Goal: Task Accomplishment & Management: Use online tool/utility

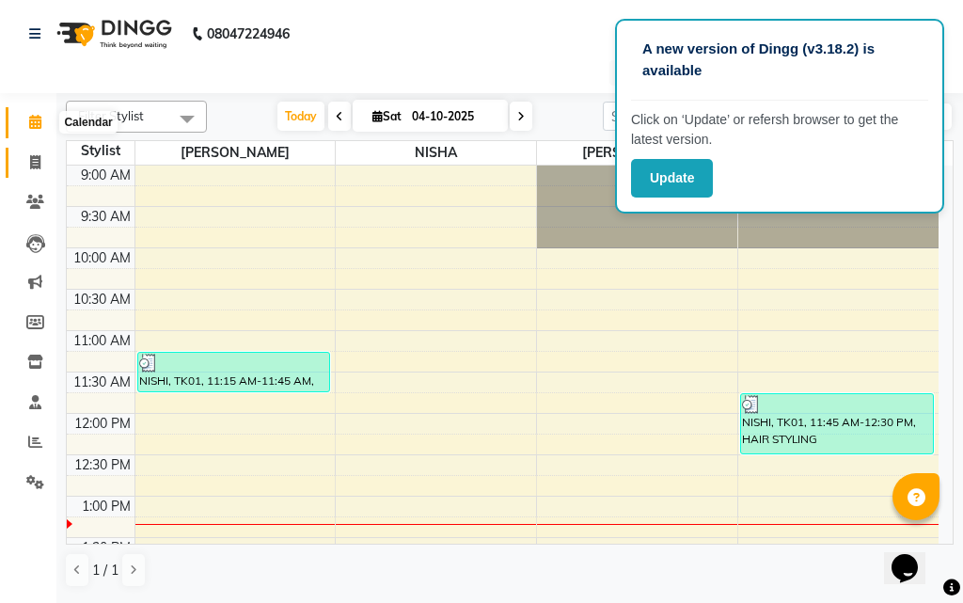
scroll to position [282, 0]
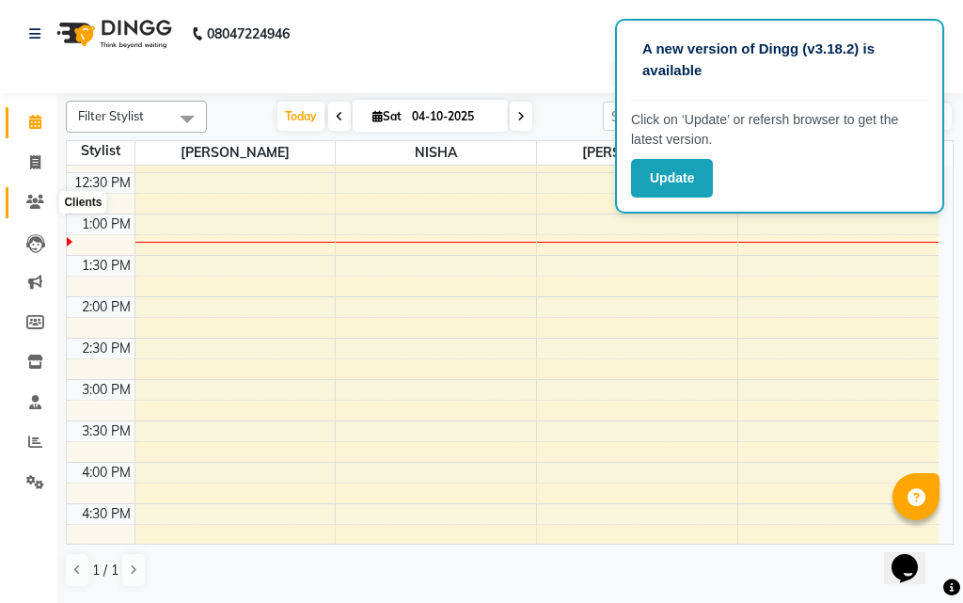
click at [28, 197] on icon at bounding box center [35, 202] width 18 height 14
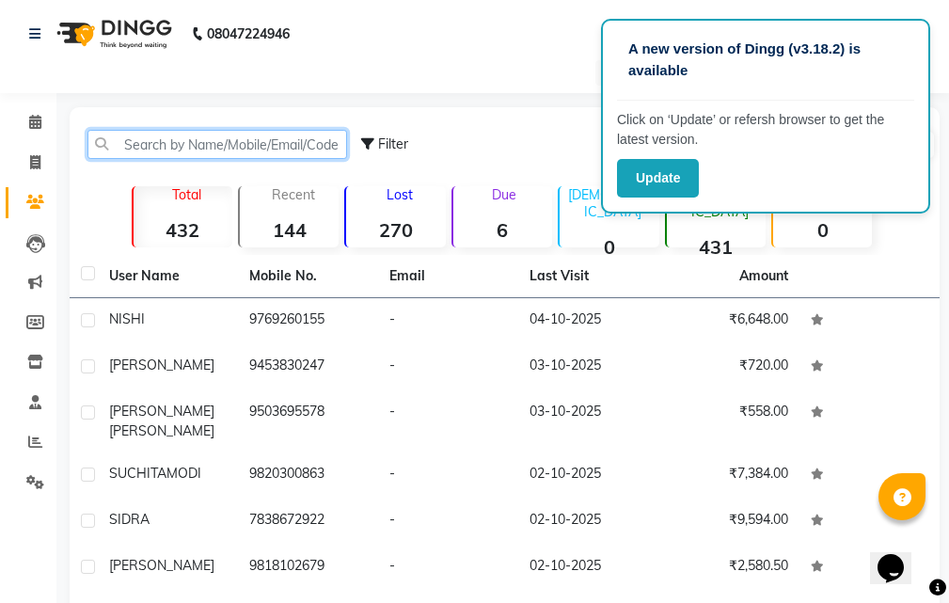
click at [166, 147] on input "text" at bounding box center [216, 144] width 259 height 29
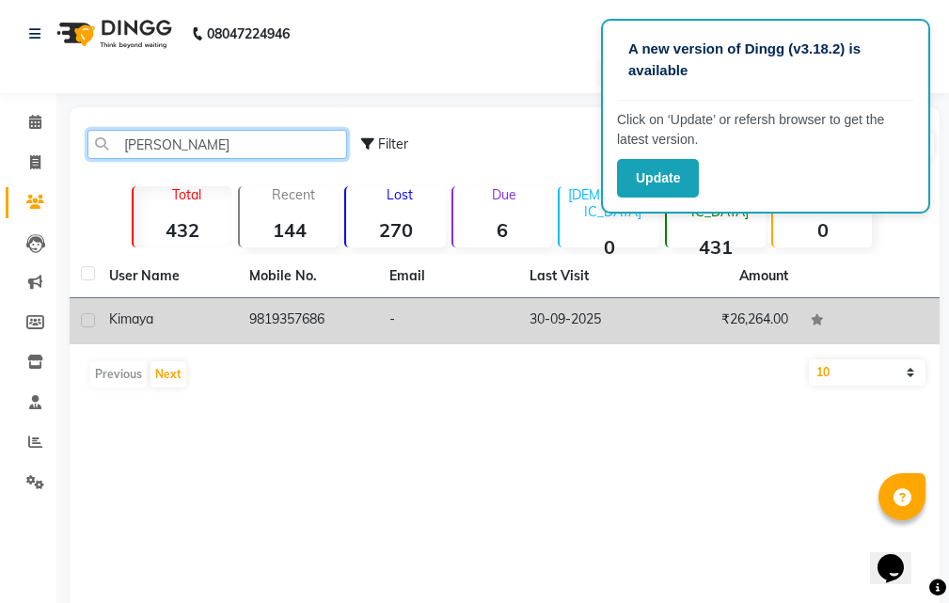
type input "[PERSON_NAME]"
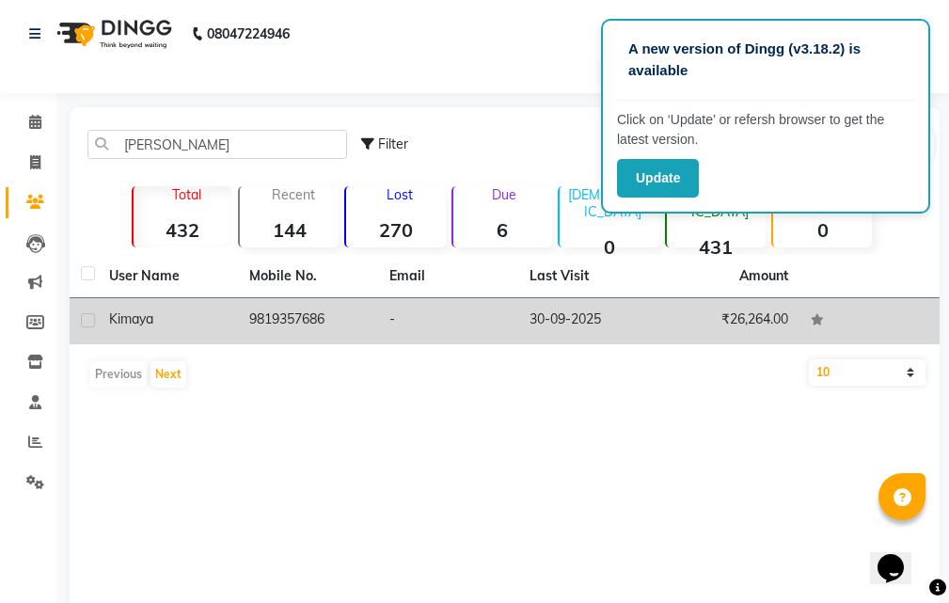
click at [206, 321] on div "Kimaya" at bounding box center [168, 319] width 118 height 20
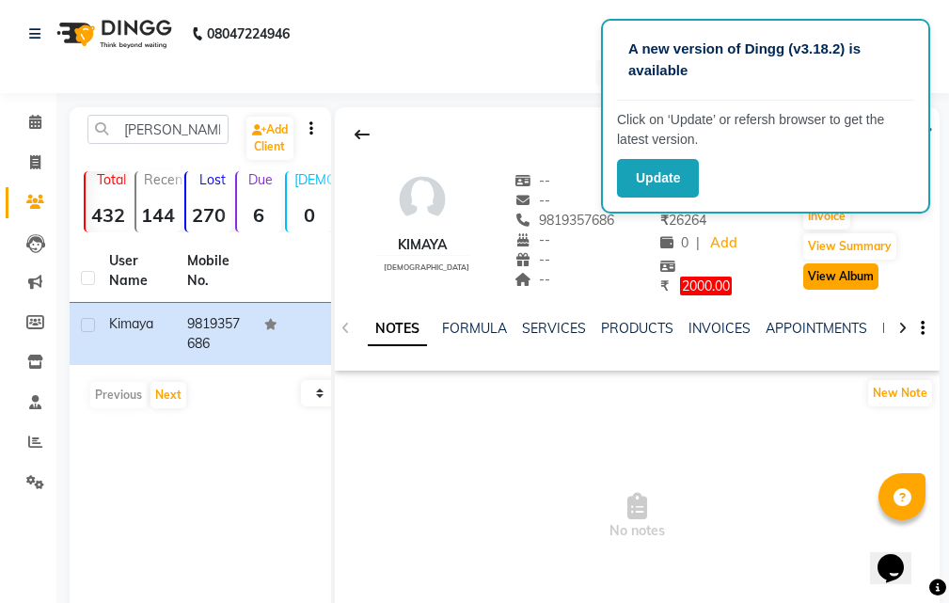
click at [863, 275] on button "View Album" at bounding box center [840, 276] width 75 height 26
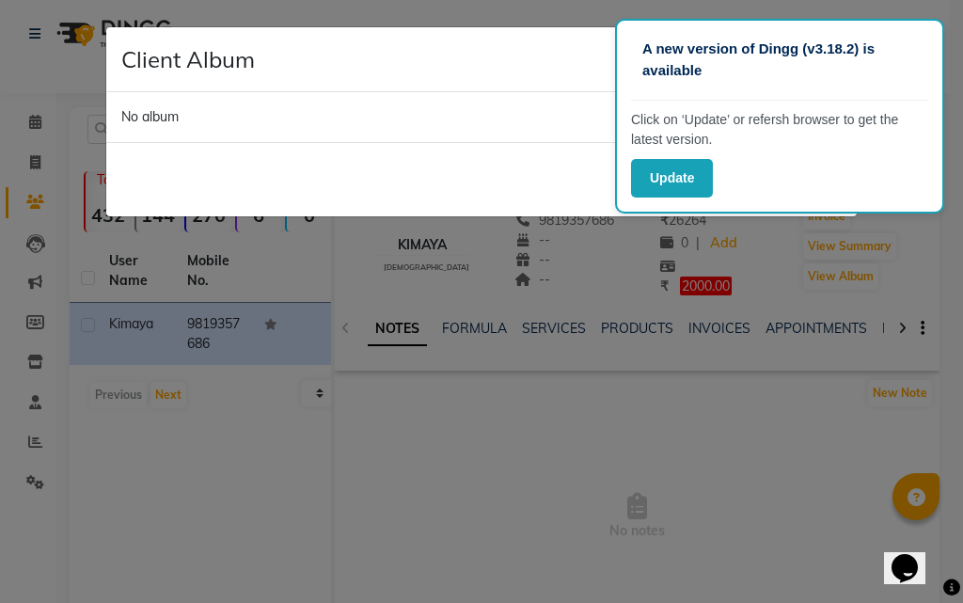
click at [853, 243] on ngb-modal-window "Client Album × No album Close" at bounding box center [481, 301] width 963 height 603
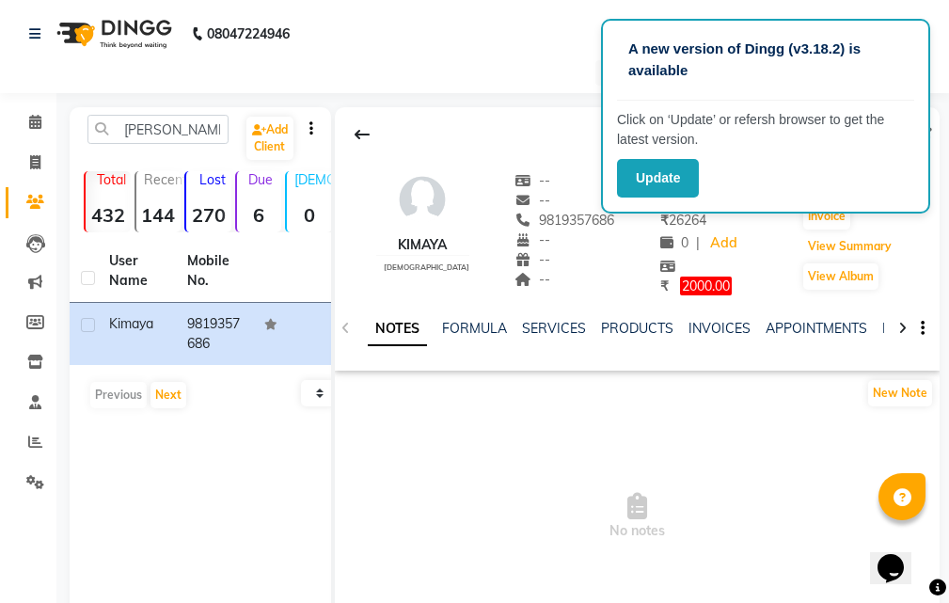
click at [854, 243] on button "View Summary" at bounding box center [849, 246] width 93 height 26
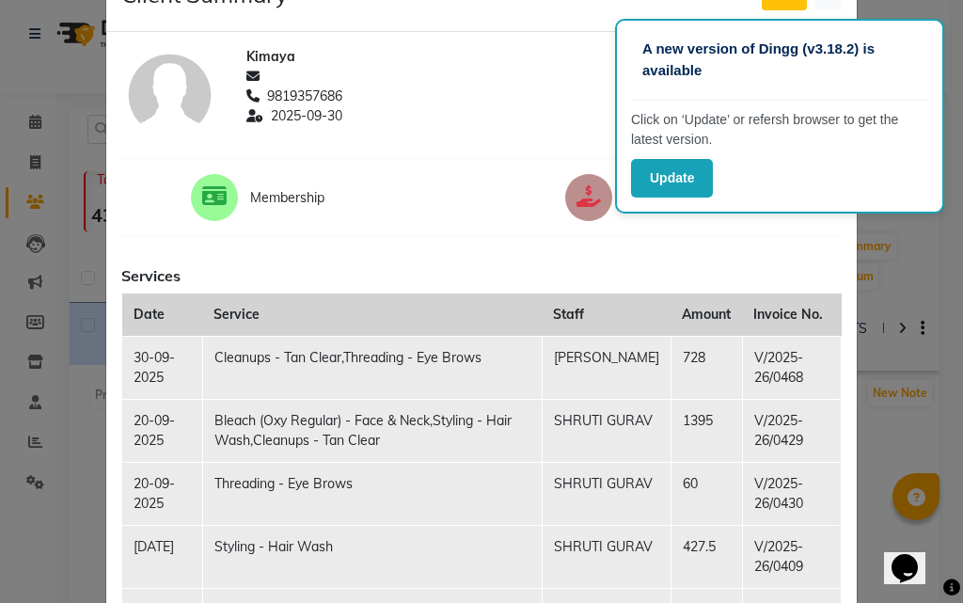
scroll to position [94, 0]
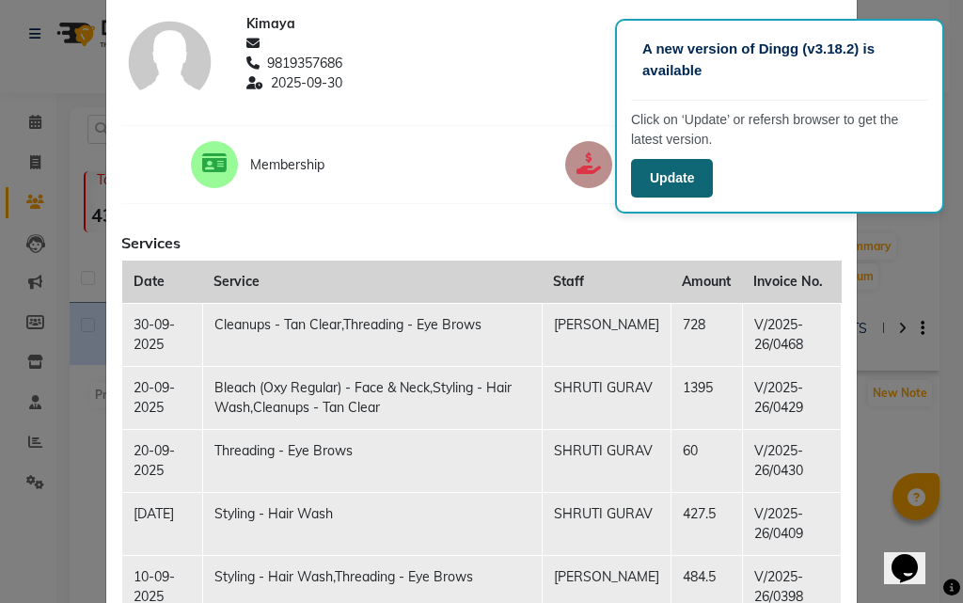
click at [693, 175] on button "Update" at bounding box center [672, 178] width 82 height 39
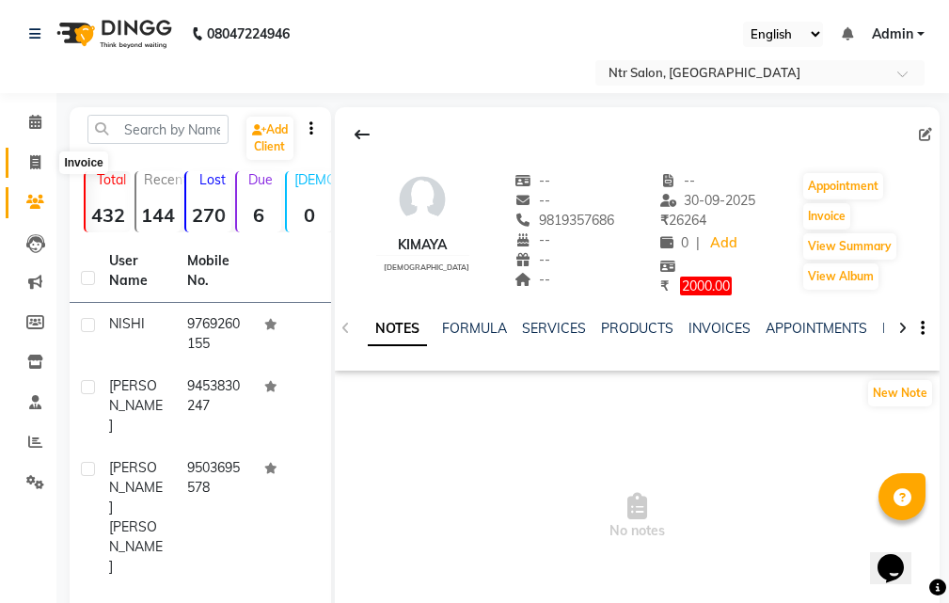
click at [42, 160] on span at bounding box center [35, 163] width 33 height 22
select select "service"
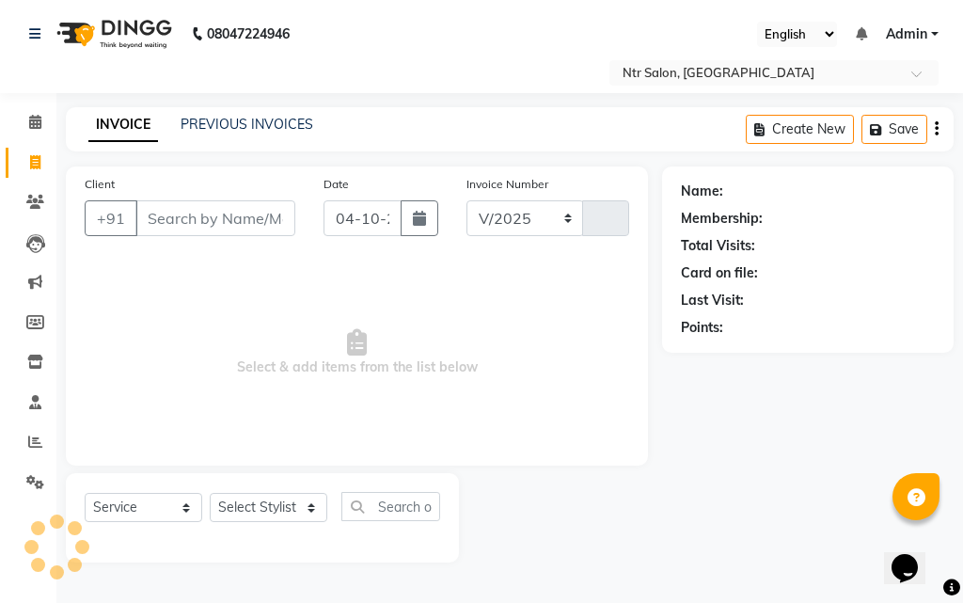
select select "5173"
type input "0482"
click at [180, 199] on div "Client +91" at bounding box center [190, 212] width 239 height 77
click at [193, 228] on input "Client" at bounding box center [215, 218] width 160 height 36
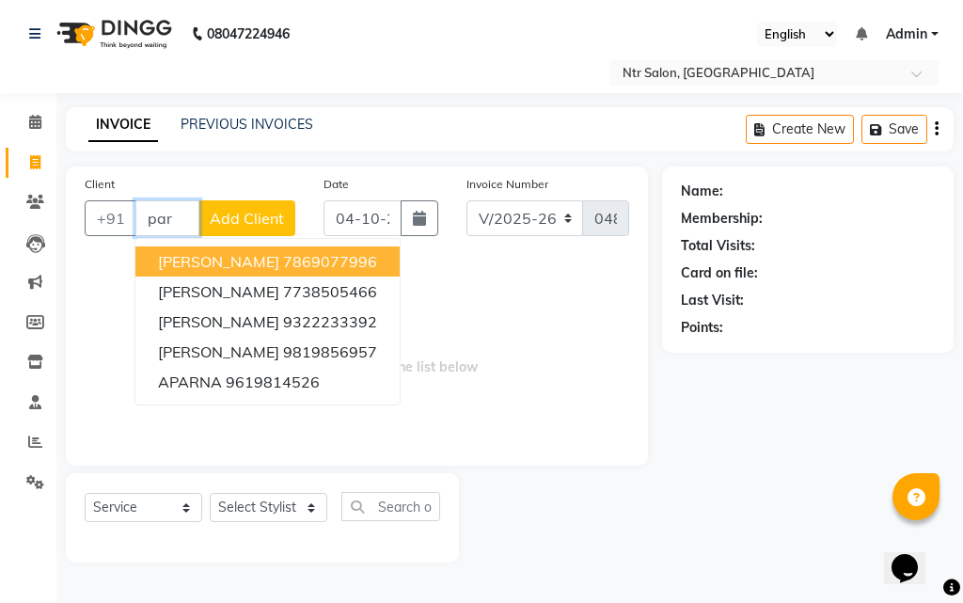
click at [283, 267] on ngb-highlight "7869077996" at bounding box center [330, 261] width 94 height 19
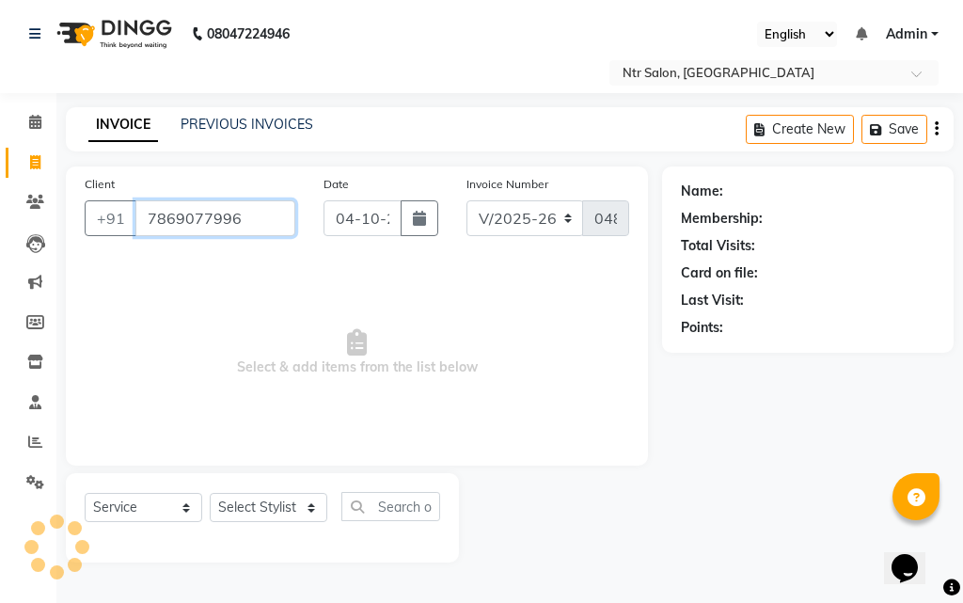
type input "7869077996"
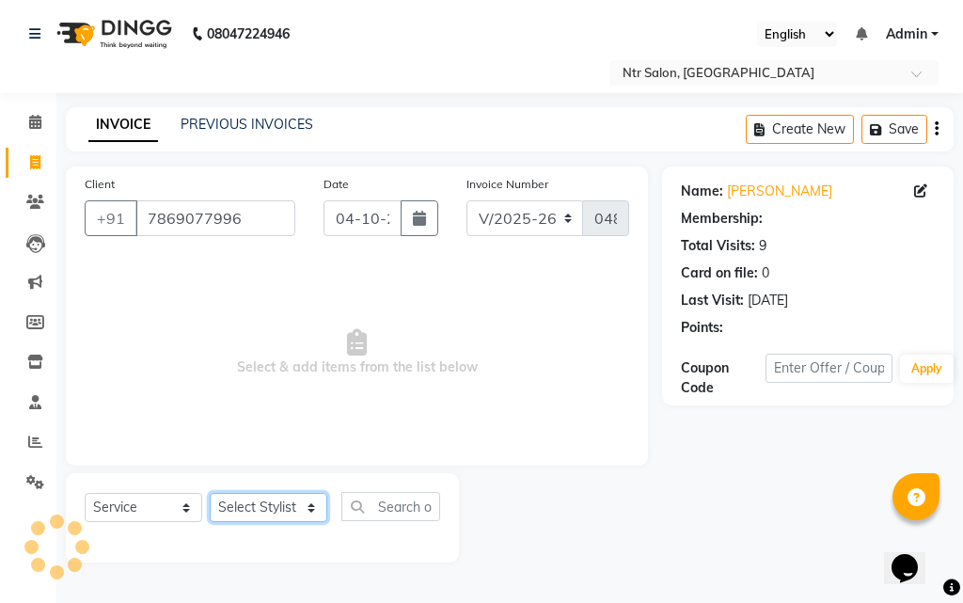
click at [305, 508] on select "Select Stylist KARISHMA BENDAL NISHA Pradnya Ambare SHRUTI GURAV" at bounding box center [269, 507] width 118 height 29
select select "35511"
click at [210, 493] on select "Select Stylist KARISHMA BENDAL NISHA Pradnya Ambare SHRUTI GURAV" at bounding box center [269, 507] width 118 height 29
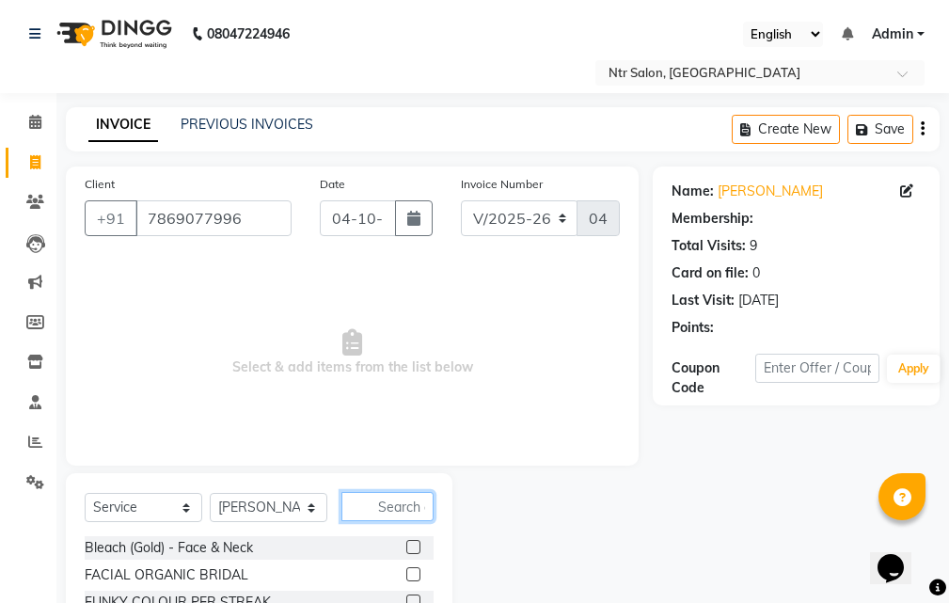
click at [395, 495] on input "text" at bounding box center [387, 506] width 92 height 29
type input "thr"
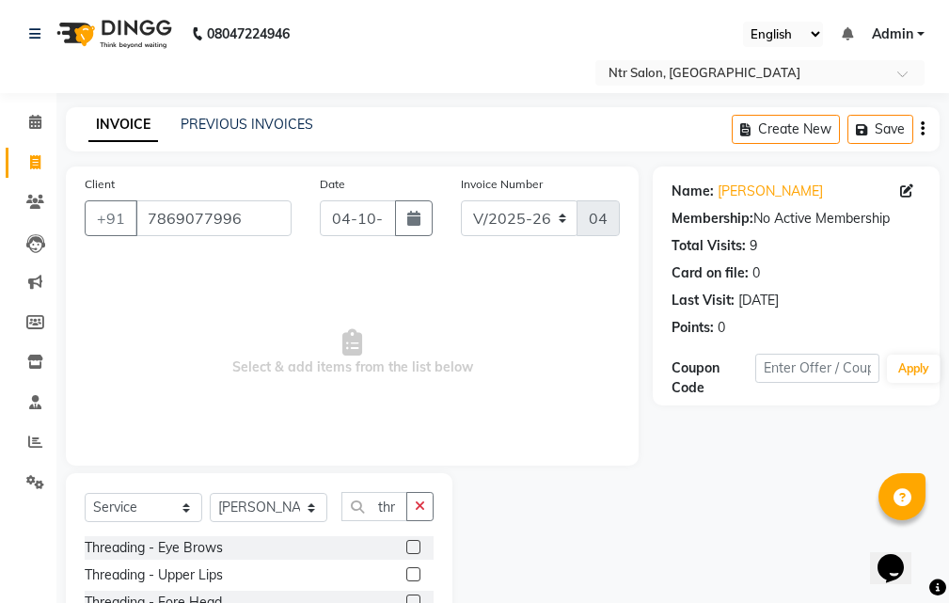
click at [406, 543] on label at bounding box center [413, 547] width 14 height 14
click at [406, 543] on input "checkbox" at bounding box center [412, 548] width 12 height 12
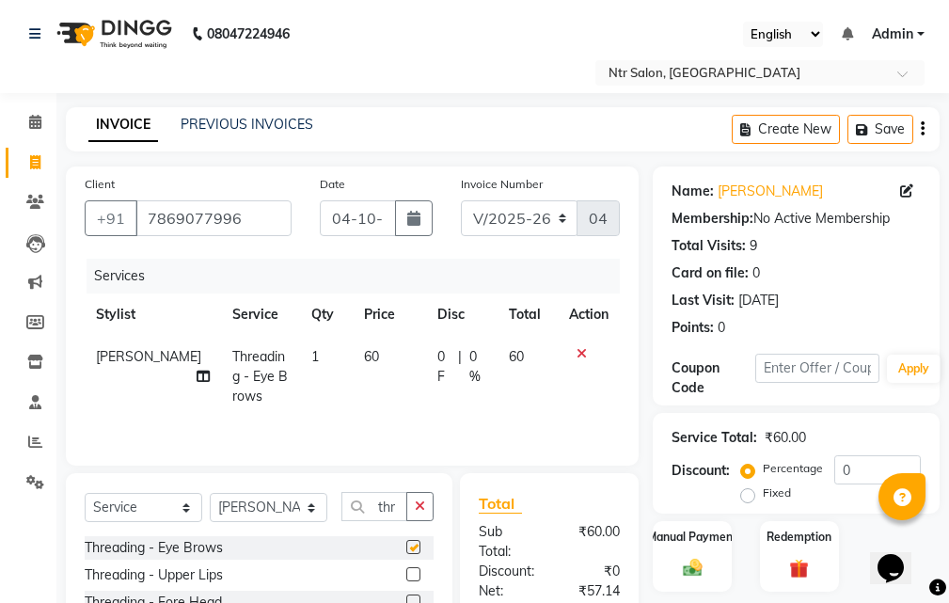
checkbox input "false"
click at [406, 570] on label at bounding box center [413, 574] width 14 height 14
click at [406, 570] on input "checkbox" at bounding box center [412, 575] width 12 height 12
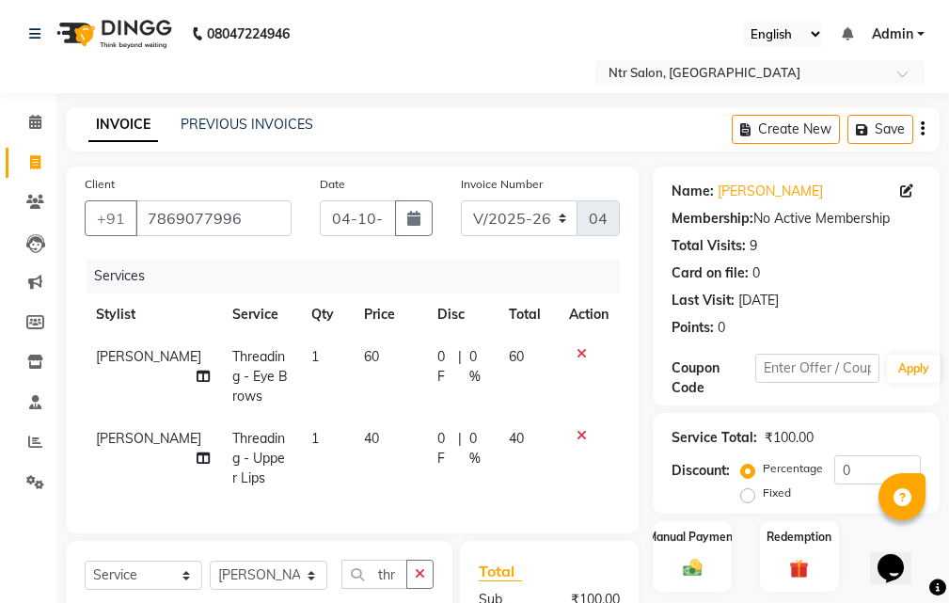
checkbox input "false"
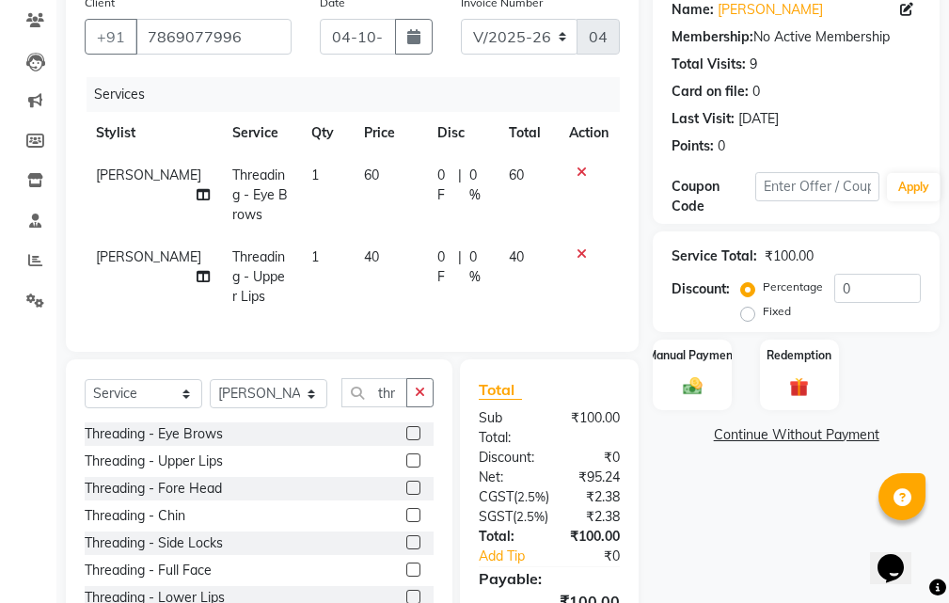
scroll to position [188, 0]
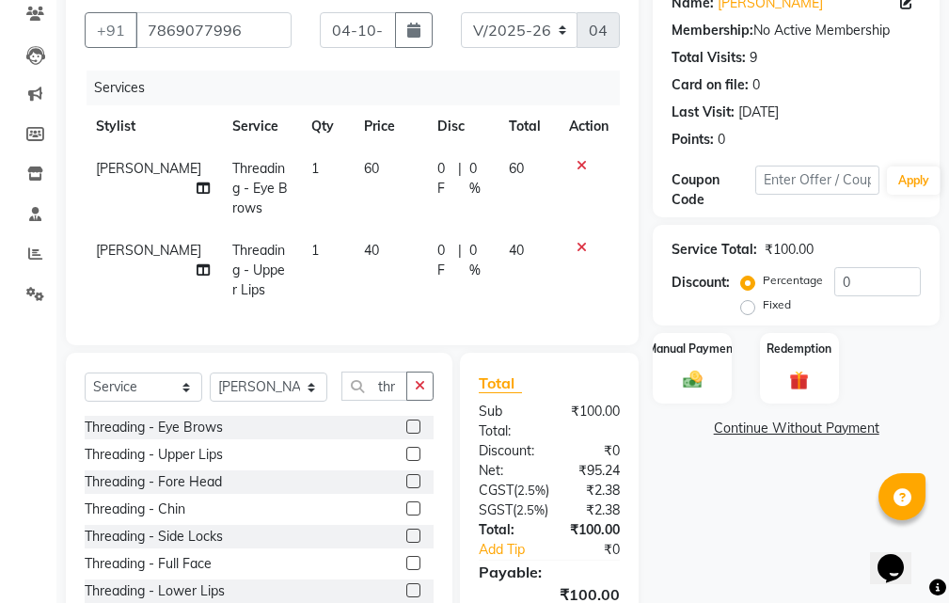
click at [406, 488] on label at bounding box center [413, 481] width 14 height 14
click at [406, 488] on input "checkbox" at bounding box center [412, 482] width 12 height 12
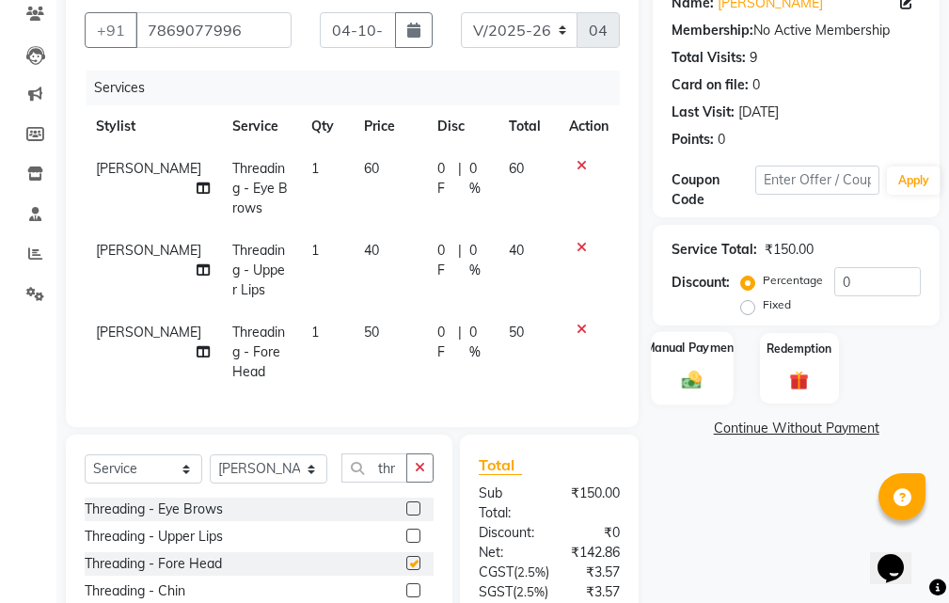
checkbox input "false"
click at [860, 274] on input "0" at bounding box center [877, 281] width 86 height 29
click at [695, 384] on img at bounding box center [692, 380] width 32 height 23
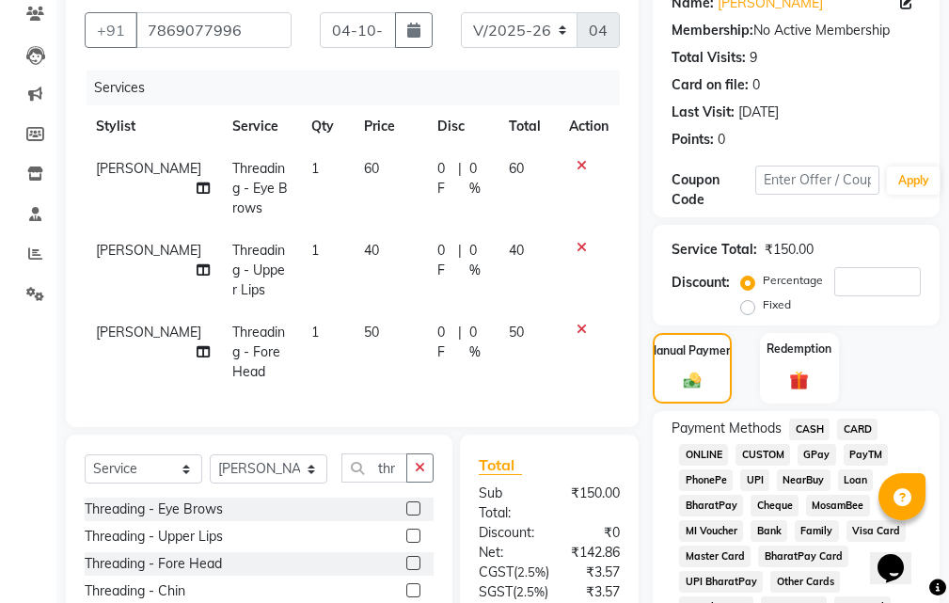
click at [816, 454] on span "GPay" at bounding box center [816, 455] width 39 height 22
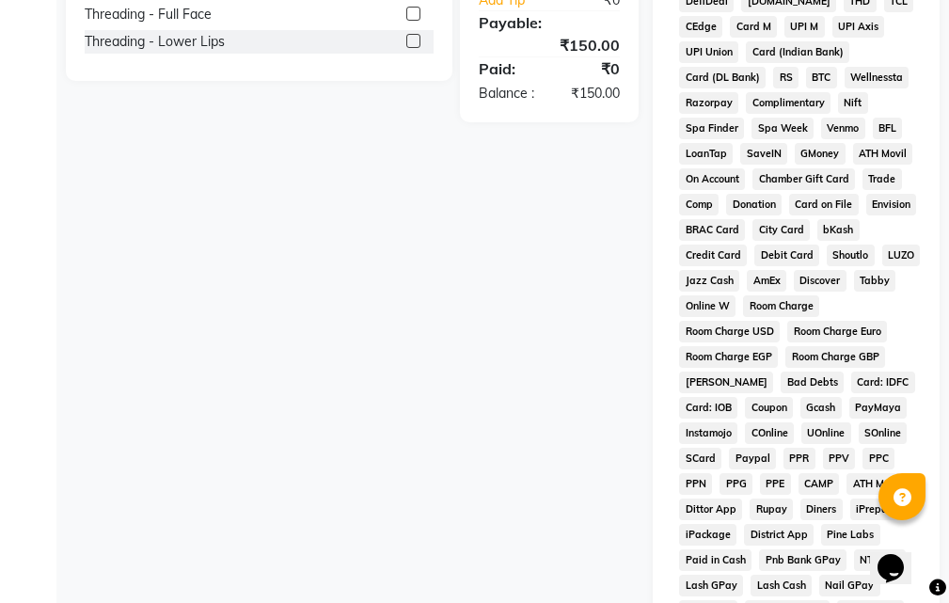
scroll to position [564, 0]
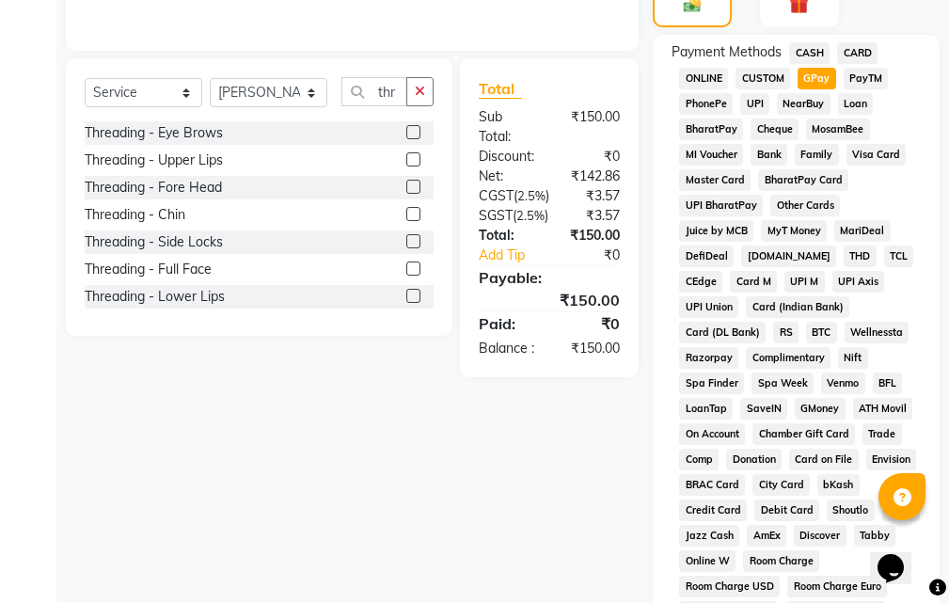
click at [808, 55] on span "CASH" at bounding box center [809, 53] width 40 height 22
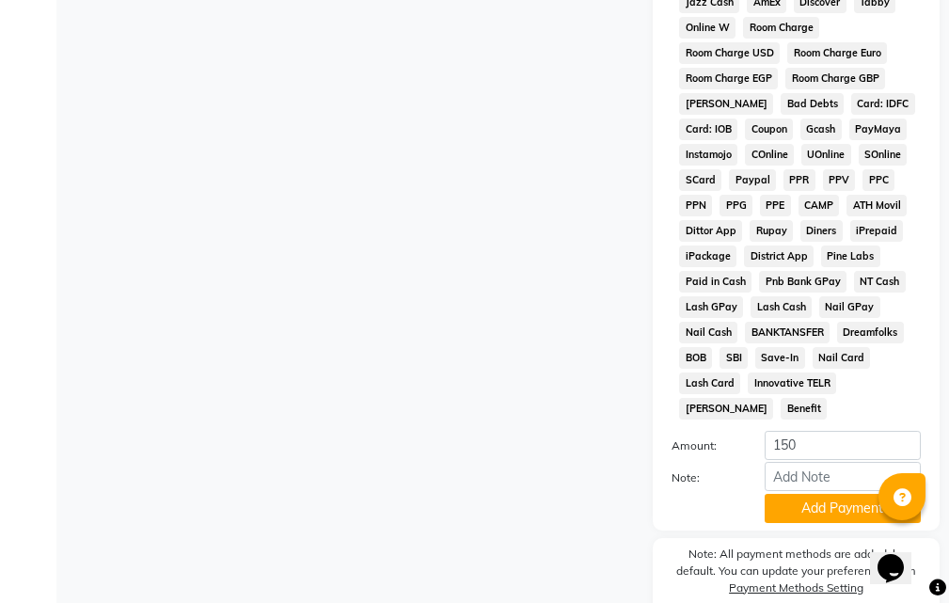
scroll to position [1180, 0]
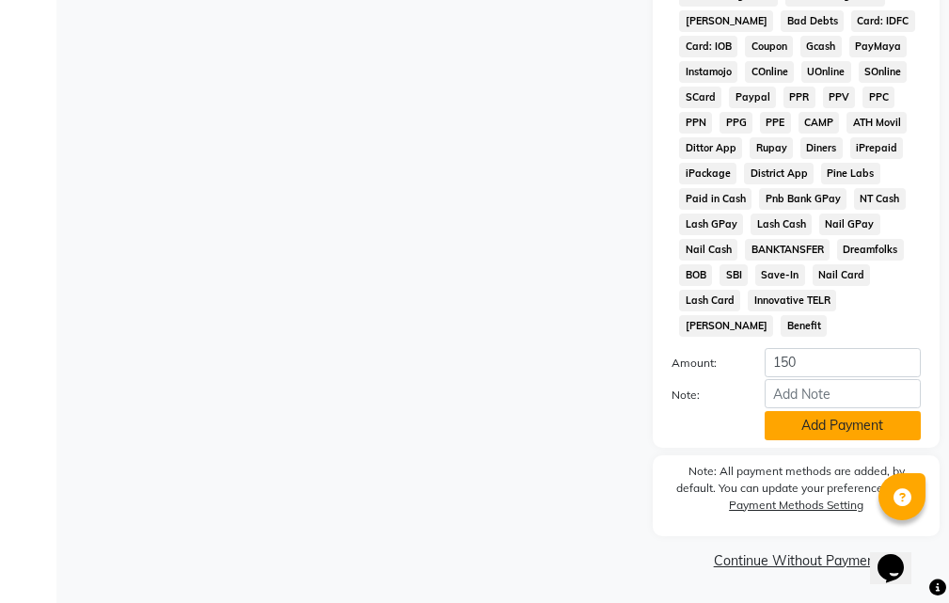
click at [826, 430] on button "Add Payment" at bounding box center [842, 425] width 156 height 29
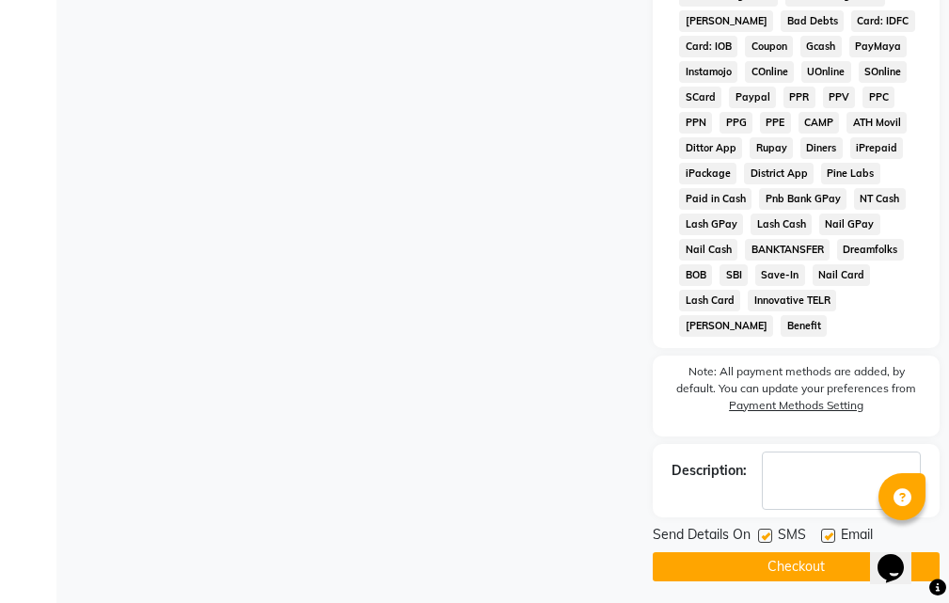
click at [825, 564] on button "Checkout" at bounding box center [795, 566] width 287 height 29
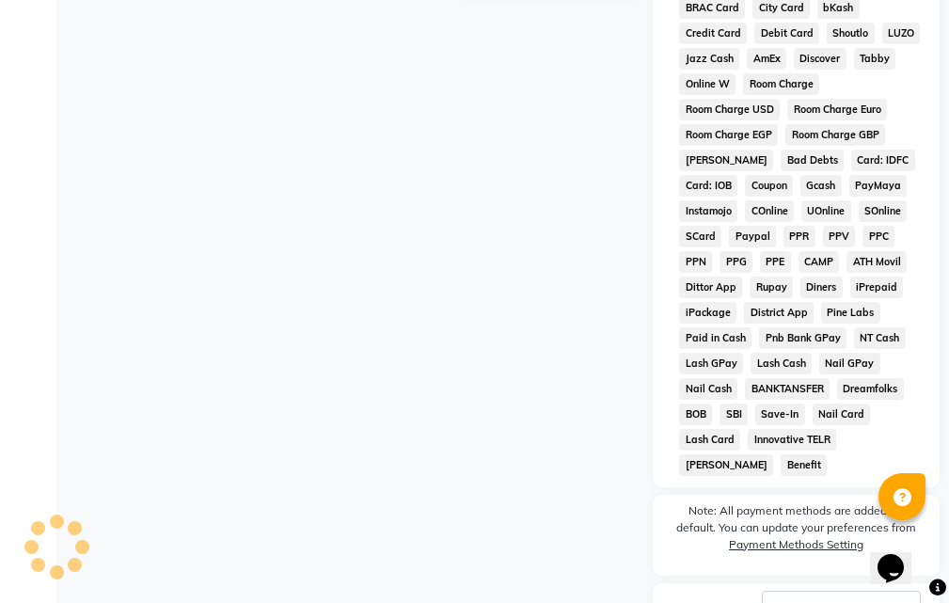
scroll to position [804, 0]
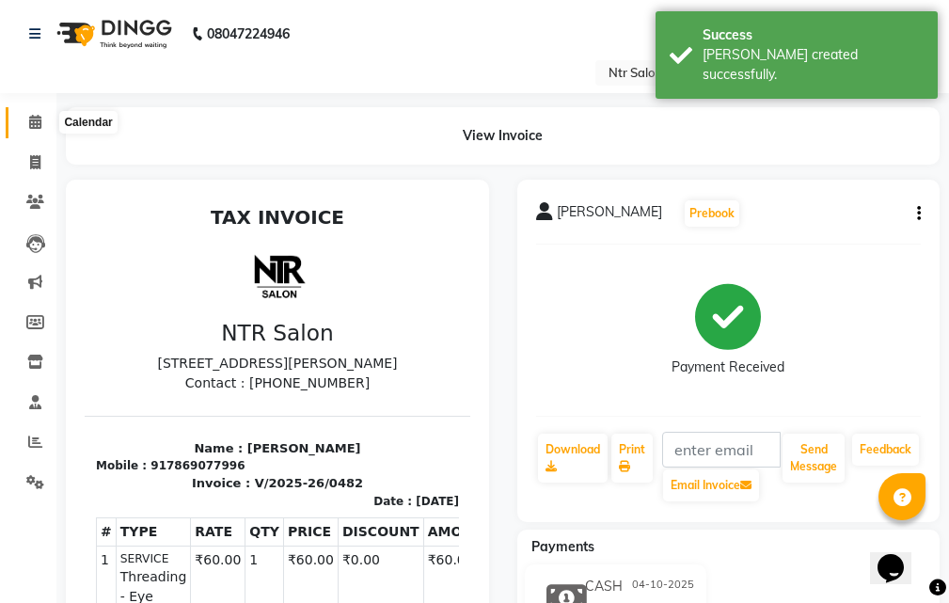
click at [36, 126] on icon at bounding box center [35, 122] width 12 height 14
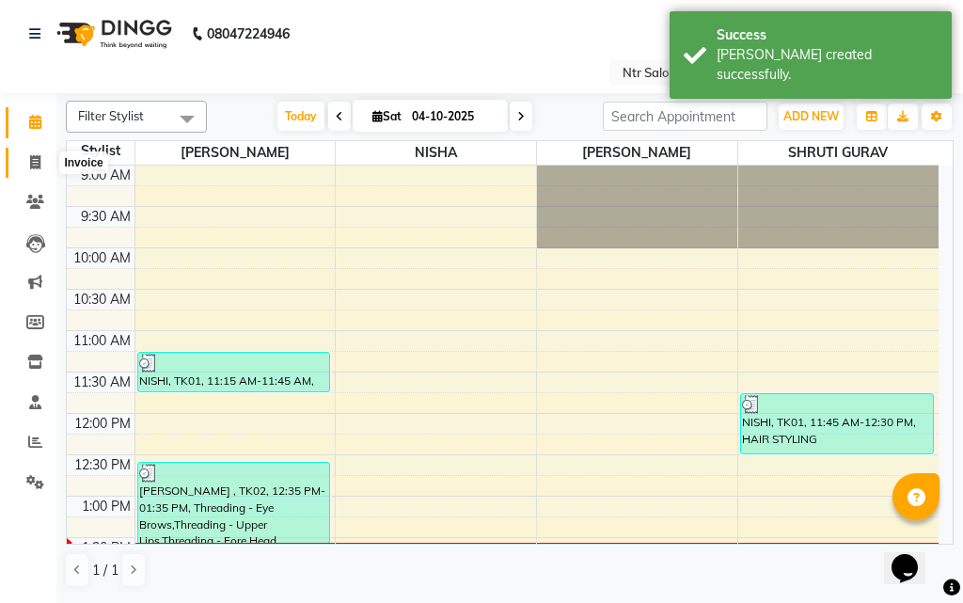
click at [30, 161] on icon at bounding box center [35, 162] width 10 height 14
select select "service"
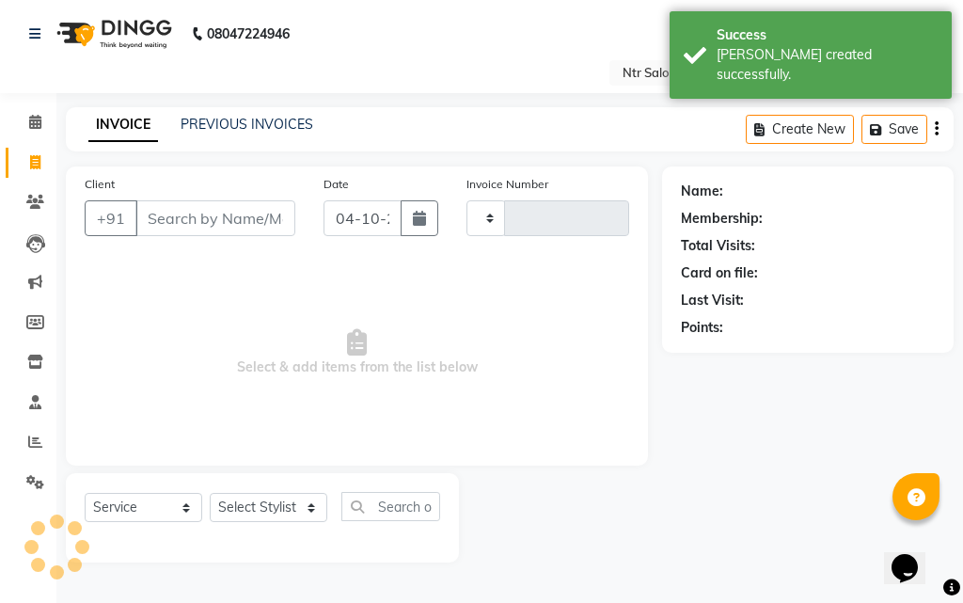
type input "0483"
select select "5173"
click at [196, 213] on input "Client" at bounding box center [215, 218] width 160 height 36
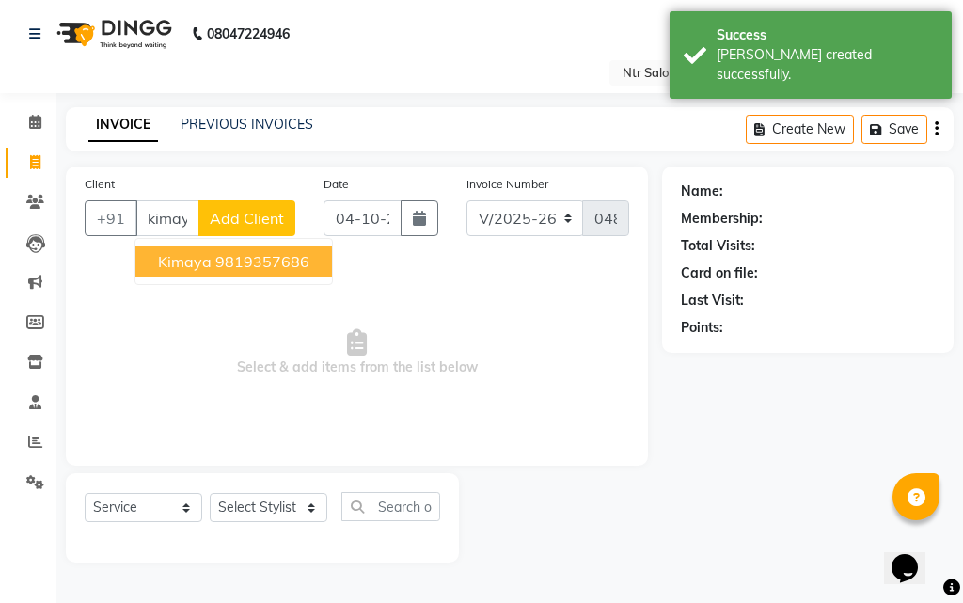
scroll to position [0, 8]
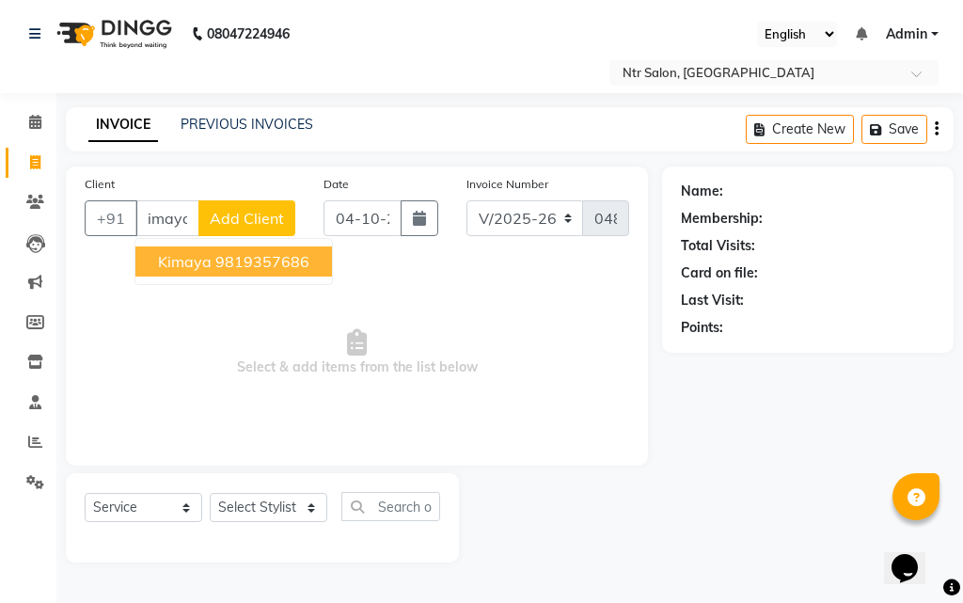
click at [293, 256] on ngb-highlight "9819357686" at bounding box center [262, 261] width 94 height 19
type input "9819357686"
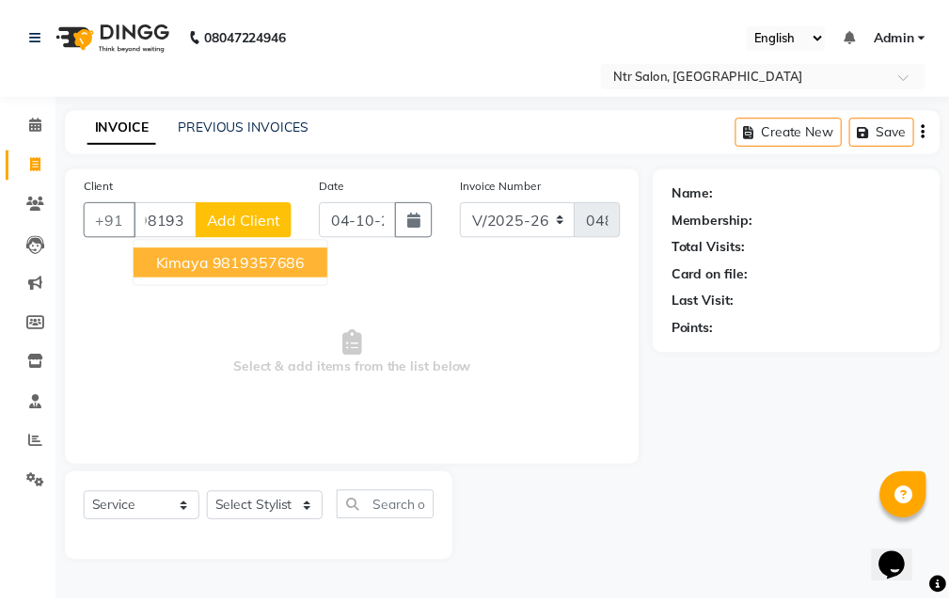
scroll to position [0, 0]
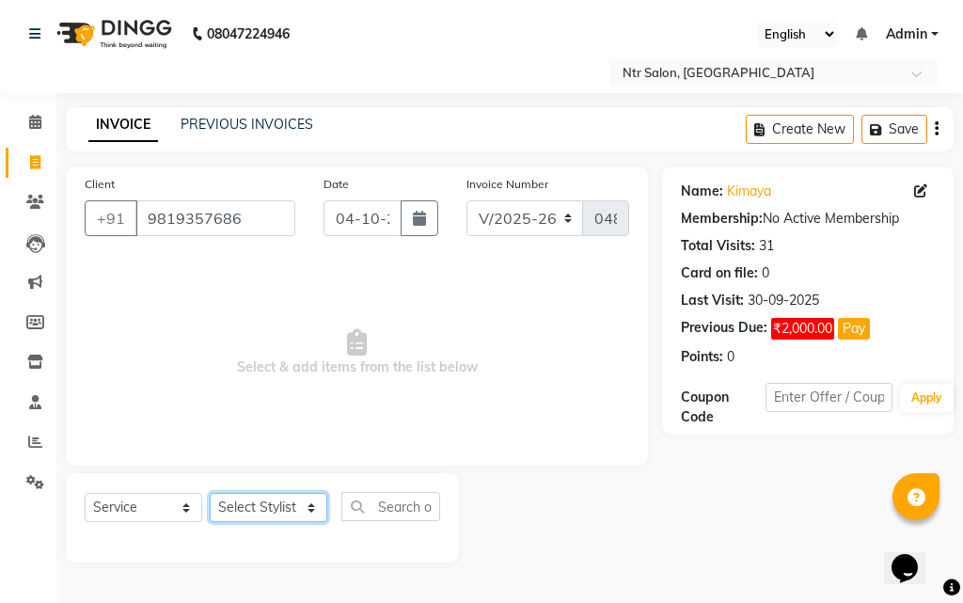
click at [292, 512] on select "Select Stylist KARISHMA BENDAL NISHA Pradnya Ambare SHRUTI GURAV" at bounding box center [269, 507] width 118 height 29
select select "41229"
click at [210, 493] on select "Select Stylist KARISHMA BENDAL NISHA Pradnya Ambare SHRUTI GURAV" at bounding box center [269, 507] width 118 height 29
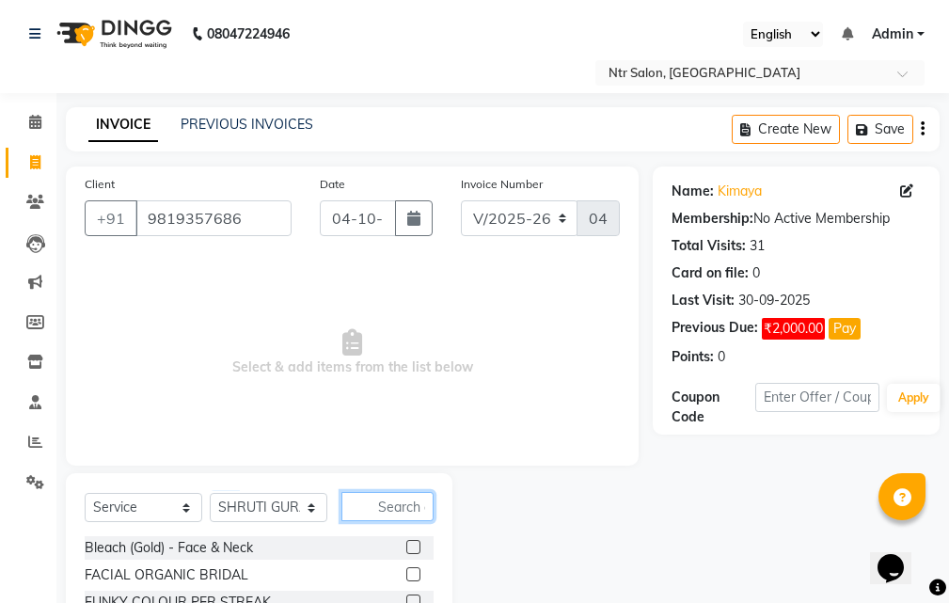
click at [406, 513] on input "text" at bounding box center [387, 506] width 92 height 29
